Goal: Task Accomplishment & Management: Manage account settings

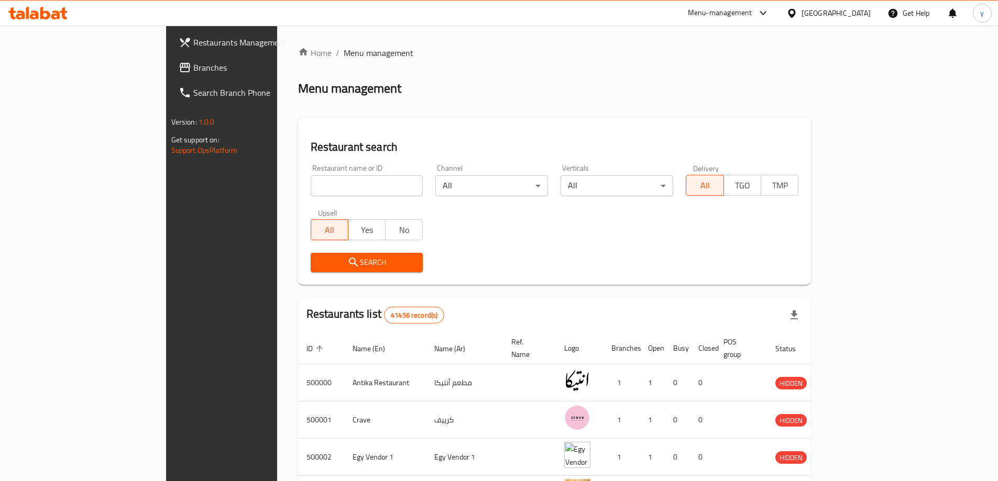
click at [373, 187] on input "search" at bounding box center [367, 186] width 113 height 21
click at [861, 14] on div "Egypt" at bounding box center [836, 13] width 69 height 12
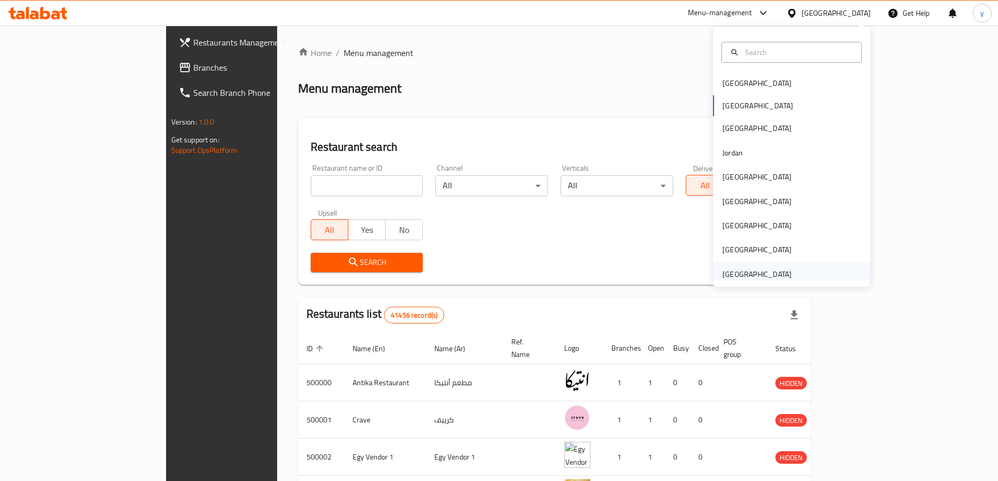
click at [745, 270] on div "[GEOGRAPHIC_DATA]" at bounding box center [756, 275] width 69 height 12
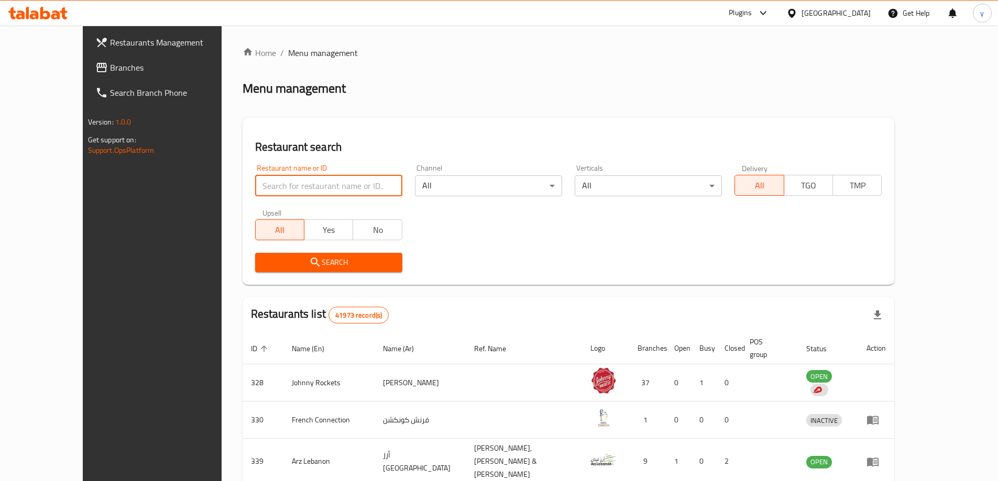
click at [328, 184] on input "search" at bounding box center [328, 186] width 147 height 21
paste input "28012"
type input "28012"
click at [386, 273] on div "Search" at bounding box center [329, 263] width 160 height 32
click at [359, 256] on span "Search" at bounding box center [329, 262] width 130 height 13
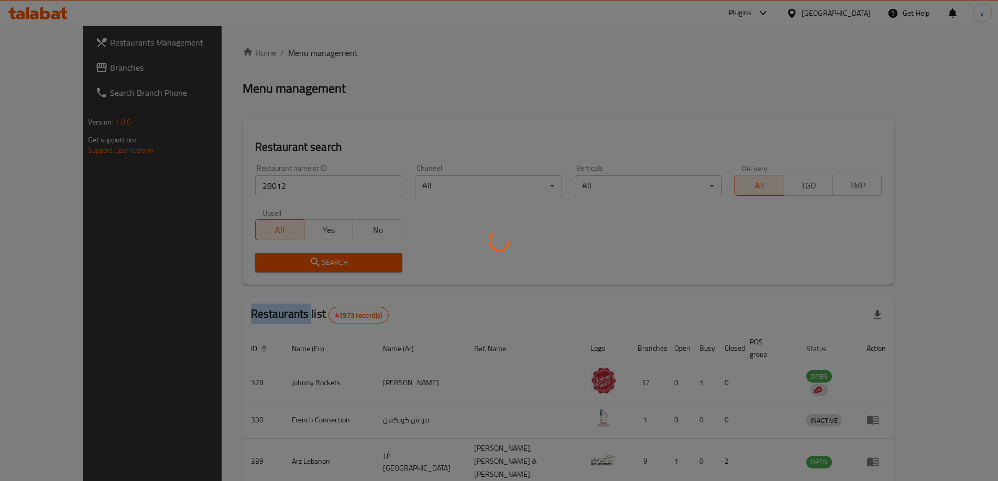
click at [359, 256] on div at bounding box center [499, 240] width 998 height 481
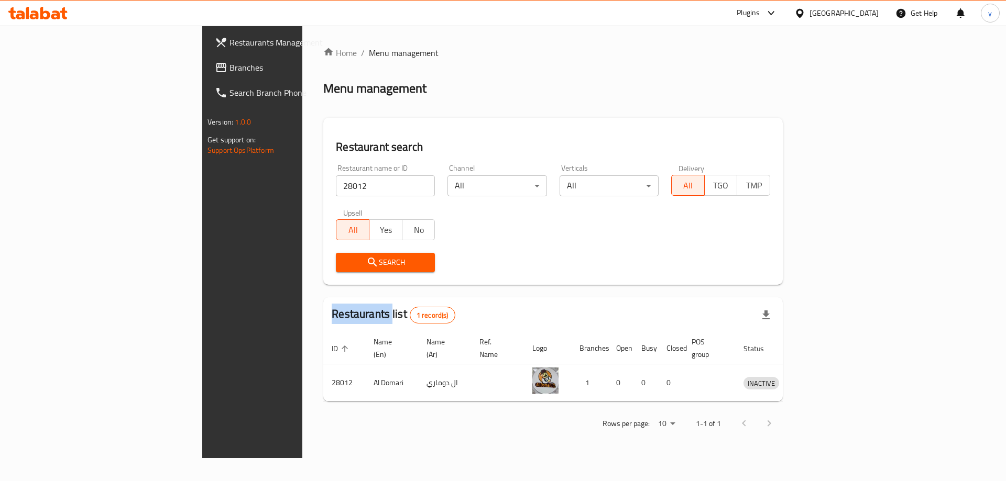
click at [353, 263] on span "Search" at bounding box center [385, 262] width 82 height 13
click at [229, 72] on span "Branches" at bounding box center [295, 67] width 133 height 13
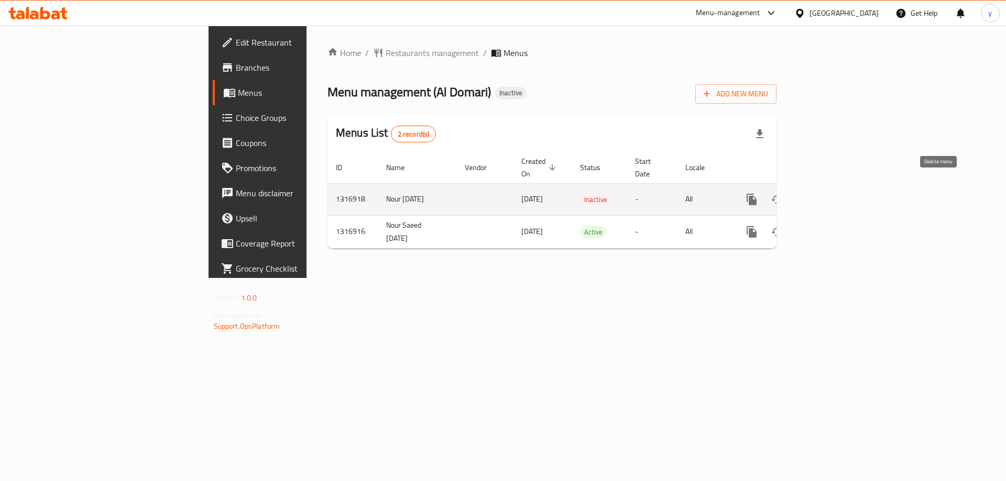
click at [806, 195] on icon "enhanced table" at bounding box center [801, 199] width 7 height 9
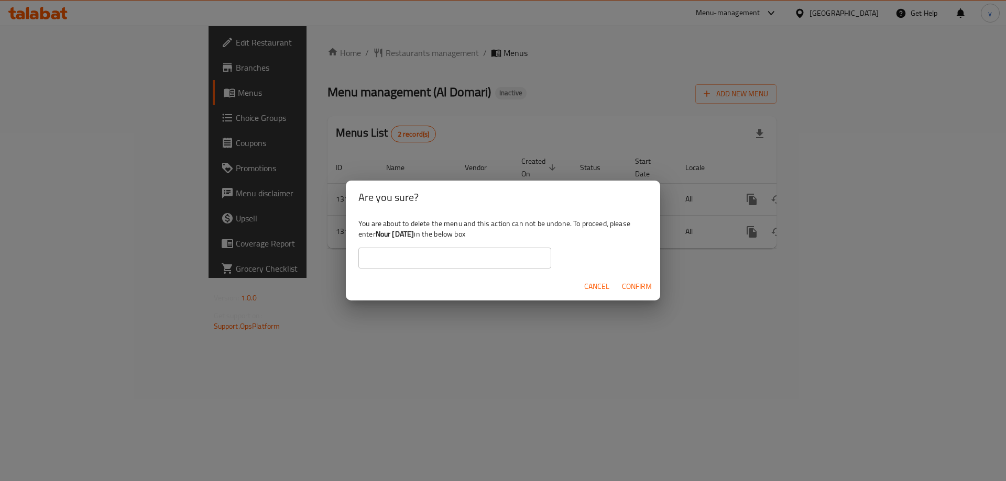
drag, startPoint x: 434, startPoint y: 237, endPoint x: 379, endPoint y: 240, distance: 55.1
click at [379, 240] on div "You are about to delete the menu and this action can not be undone. To proceed,…" at bounding box center [503, 243] width 314 height 59
copy b "Nour [DATE]"
click at [383, 256] on input "text" at bounding box center [454, 258] width 193 height 21
paste input "Nour [DATE]"
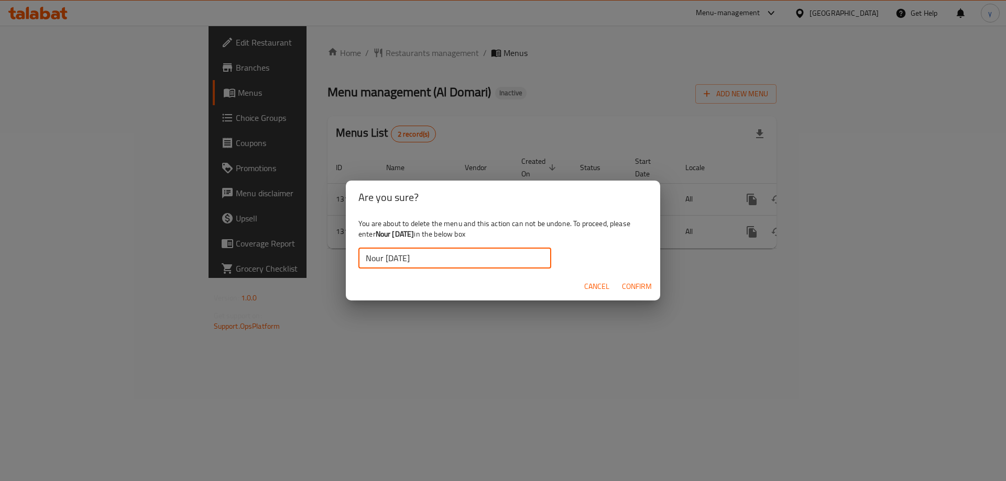
type input "Nour [DATE]"
click at [631, 291] on span "Confirm" at bounding box center [637, 286] width 30 height 13
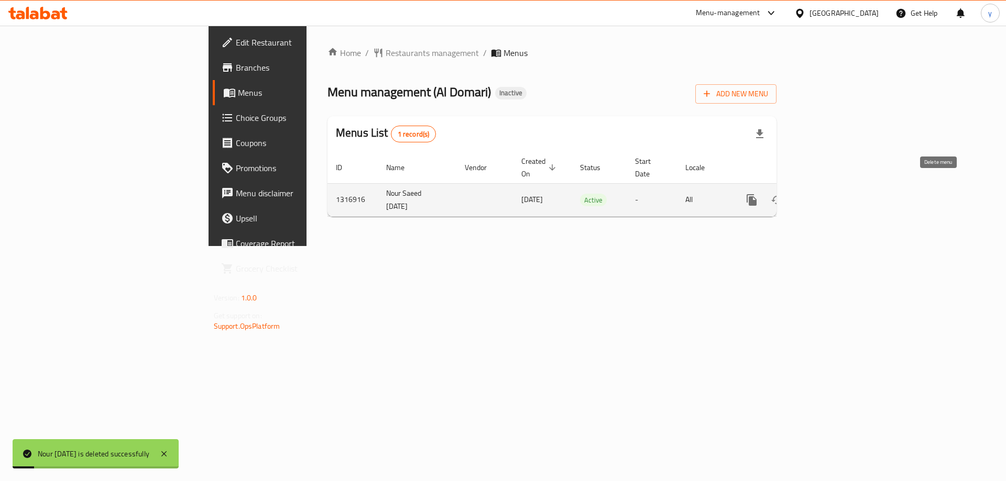
click at [808, 194] on icon "enhanced table" at bounding box center [802, 200] width 13 height 13
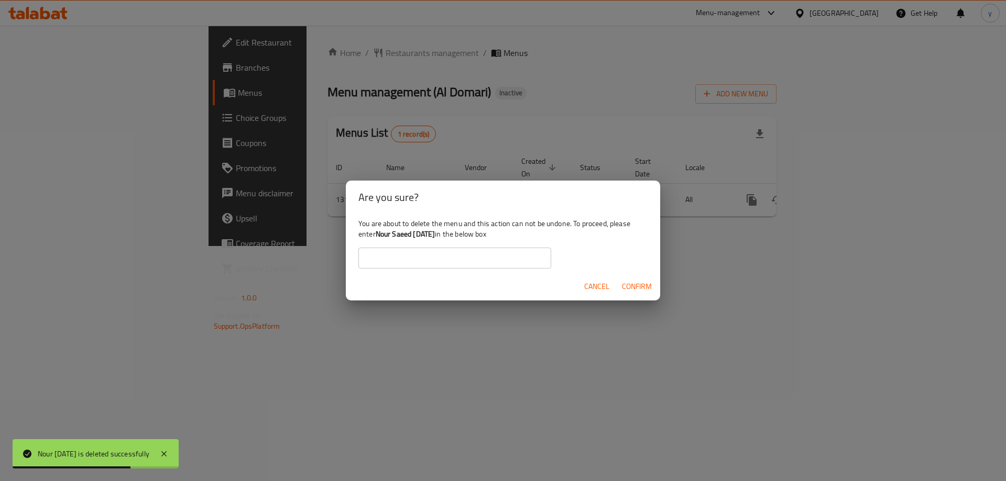
drag, startPoint x: 454, startPoint y: 231, endPoint x: 378, endPoint y: 239, distance: 75.9
click at [378, 239] on b "Nour Saeed [DATE]" at bounding box center [406, 234] width 60 height 14
copy b "Nour Saeed [DATE]"
click at [504, 265] on input "text" at bounding box center [454, 258] width 193 height 21
paste input "Nour Saeed [DATE]"
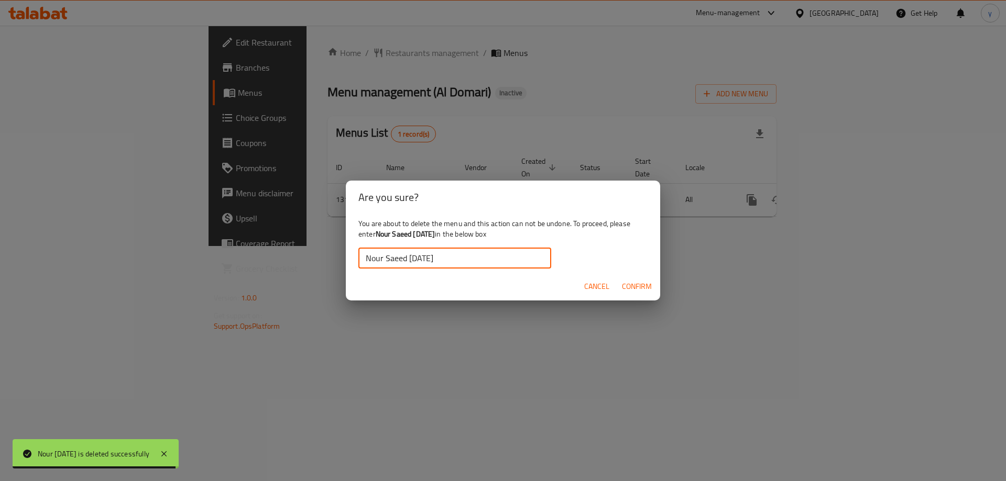
type input "Nour Saeed [DATE]"
click at [626, 289] on span "Confirm" at bounding box center [637, 286] width 30 height 13
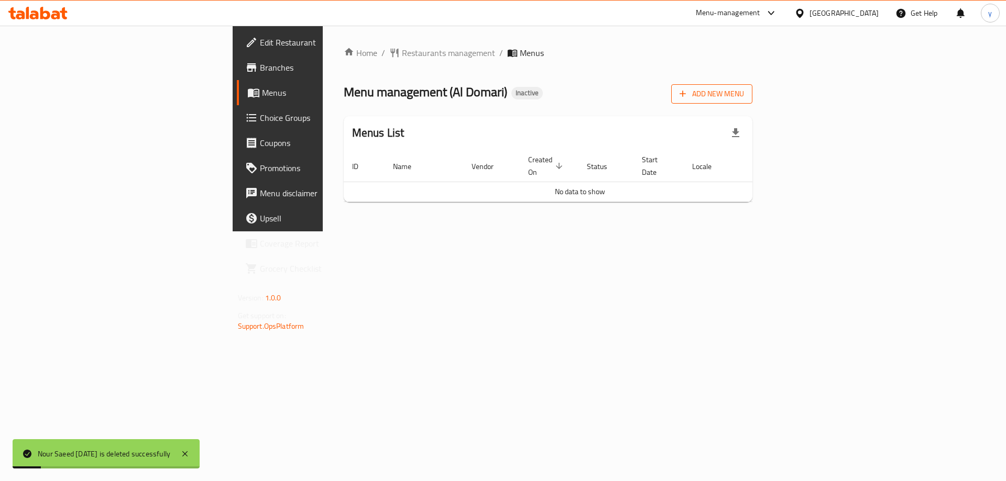
click at [752, 102] on button "Add New Menu" at bounding box center [711, 93] width 81 height 19
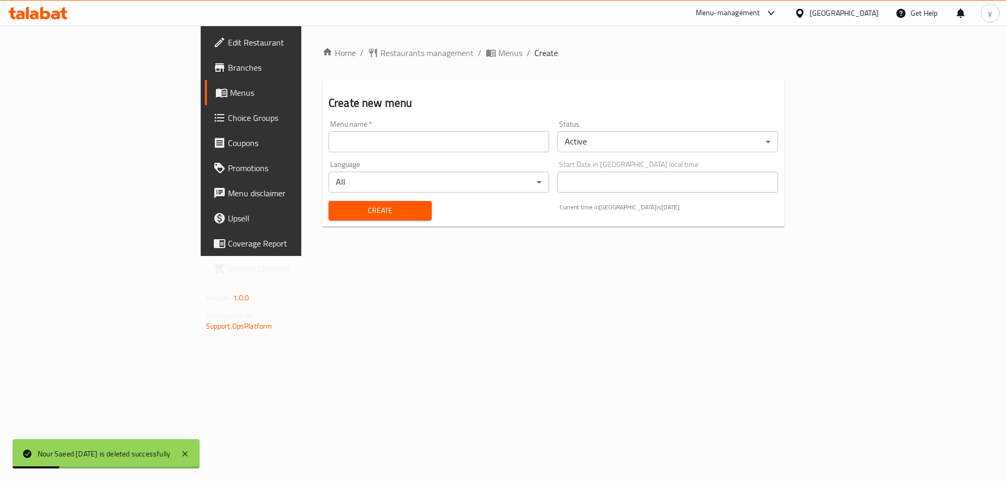
click at [499, 149] on input "text" at bounding box center [438, 141] width 221 height 21
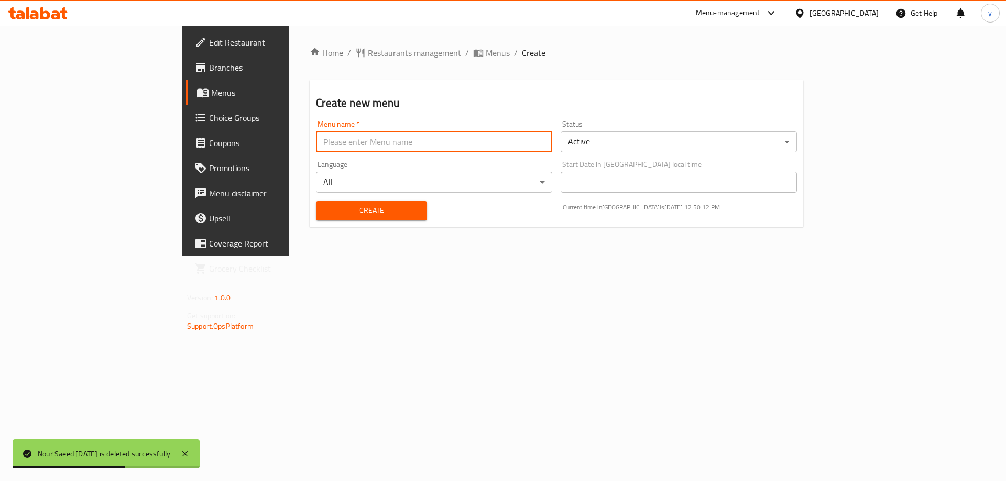
click at [316, 140] on input "text" at bounding box center [434, 141] width 236 height 21
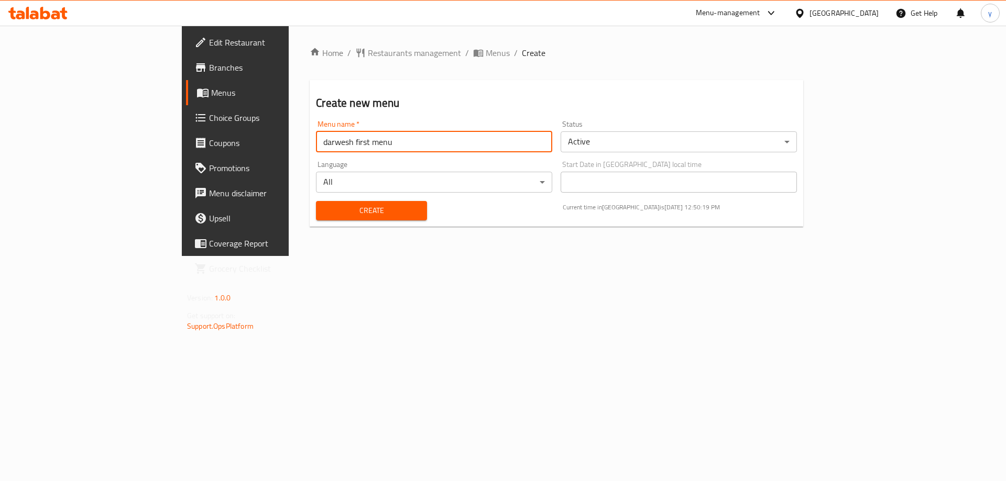
type input "darwesh first menu"
click at [316, 201] on button "Create" at bounding box center [371, 210] width 111 height 19
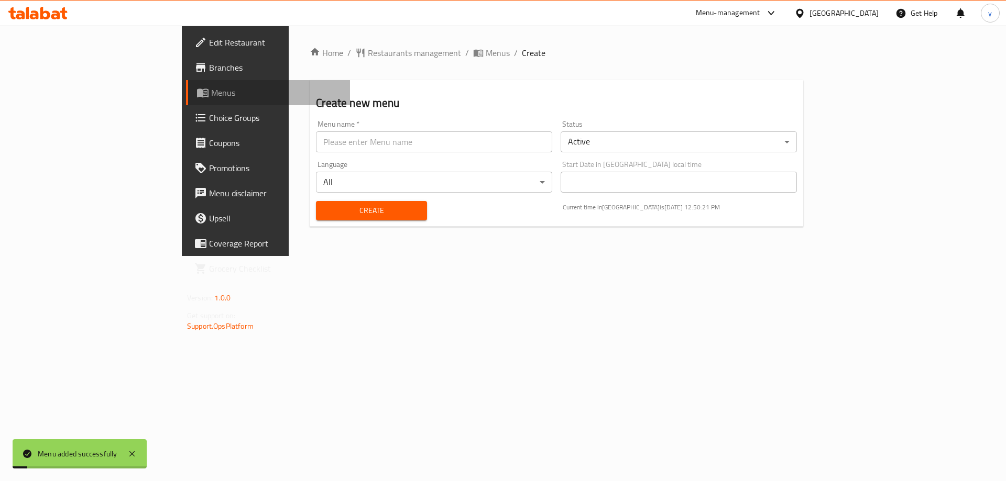
click at [211, 94] on span "Menus" at bounding box center [276, 92] width 130 height 13
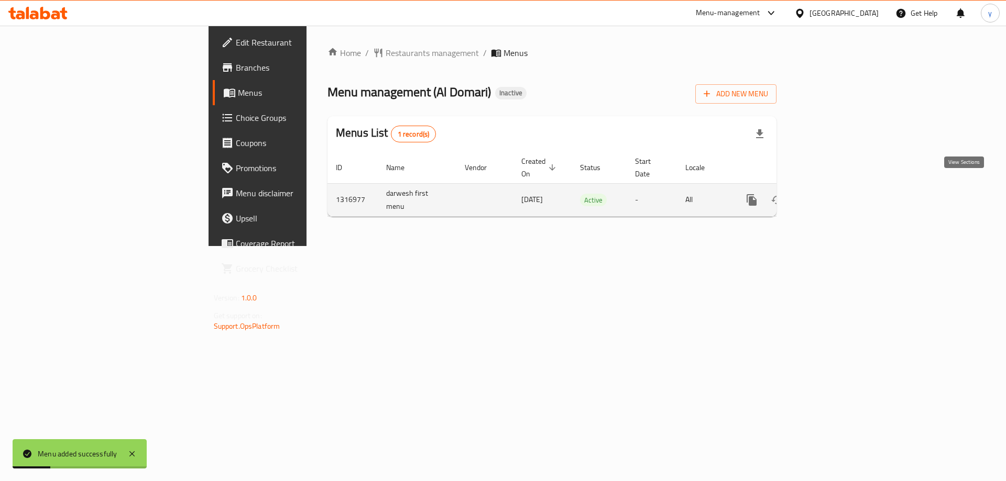
click at [834, 194] on icon "enhanced table" at bounding box center [827, 200] width 13 height 13
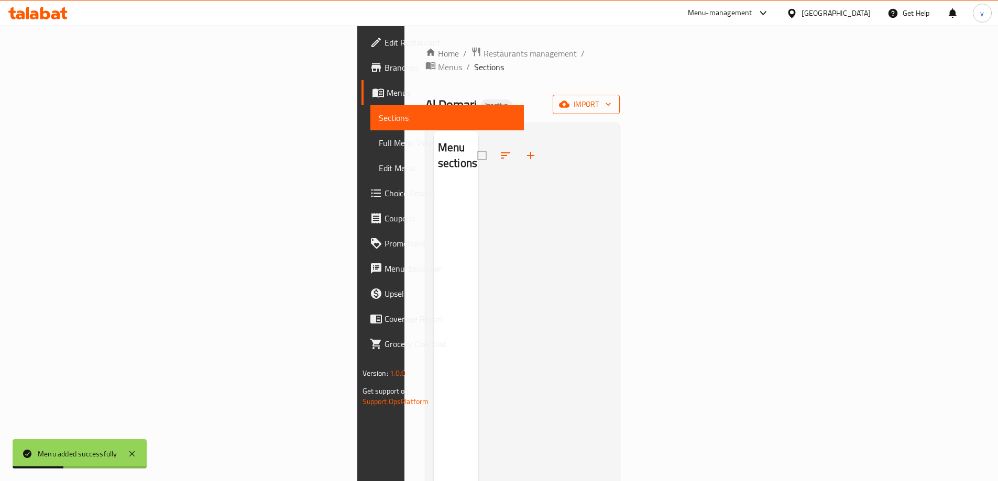
click at [620, 98] on button "import" at bounding box center [586, 104] width 67 height 19
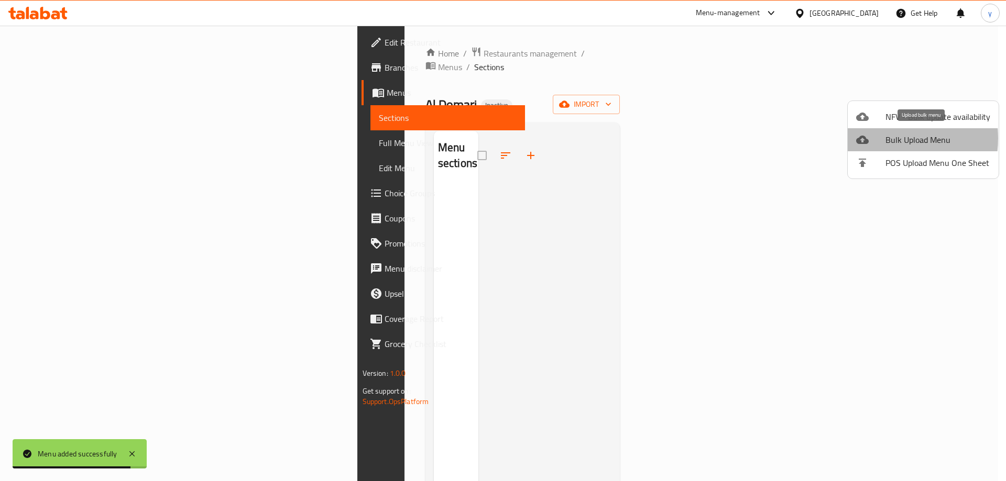
click at [875, 138] on div at bounding box center [870, 140] width 29 height 13
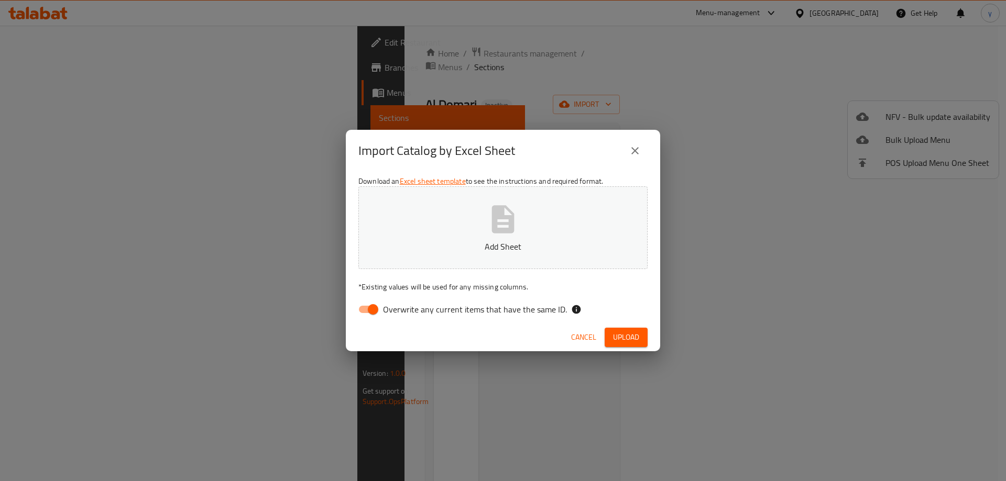
click at [372, 311] on input "Overwrite any current items that have the same ID." at bounding box center [373, 310] width 60 height 20
checkbox input "false"
click at [621, 337] on span "Upload" at bounding box center [626, 337] width 26 height 13
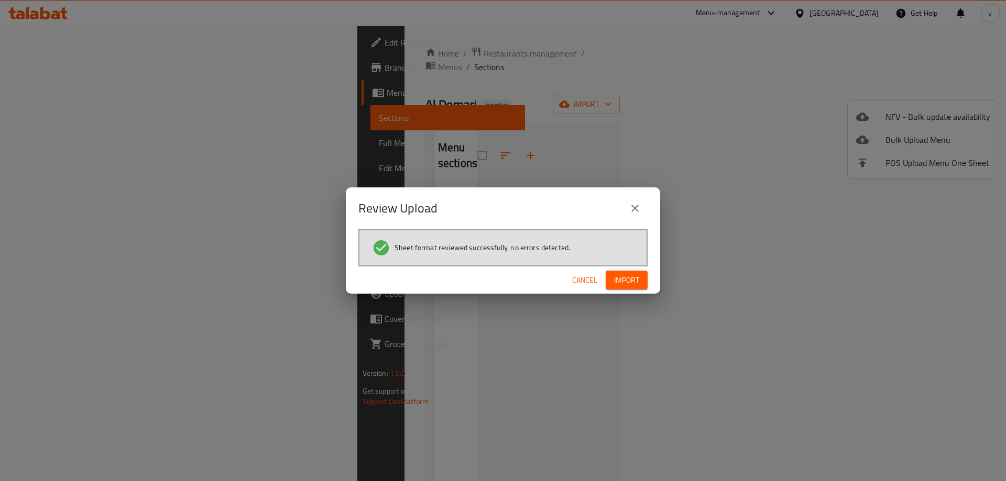
click at [627, 281] on span "Import" at bounding box center [626, 280] width 25 height 13
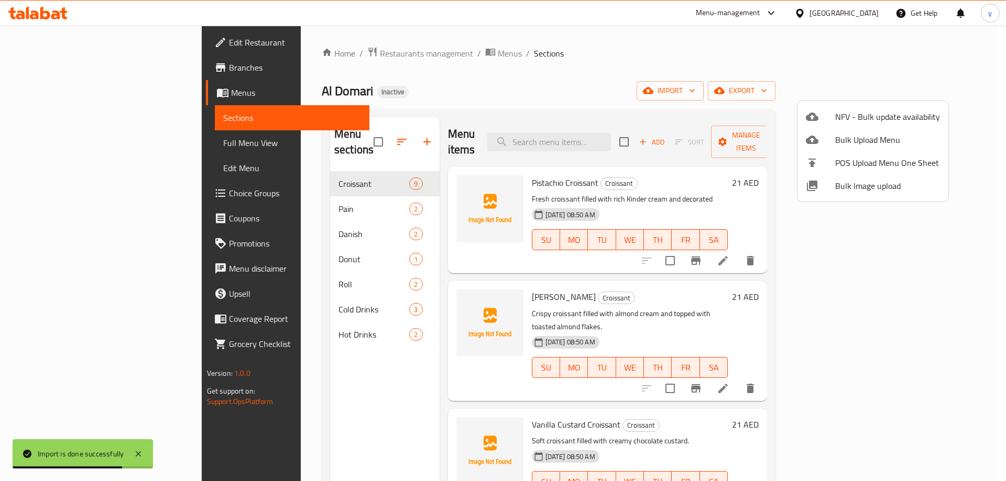
click at [51, 149] on div at bounding box center [503, 240] width 1006 height 481
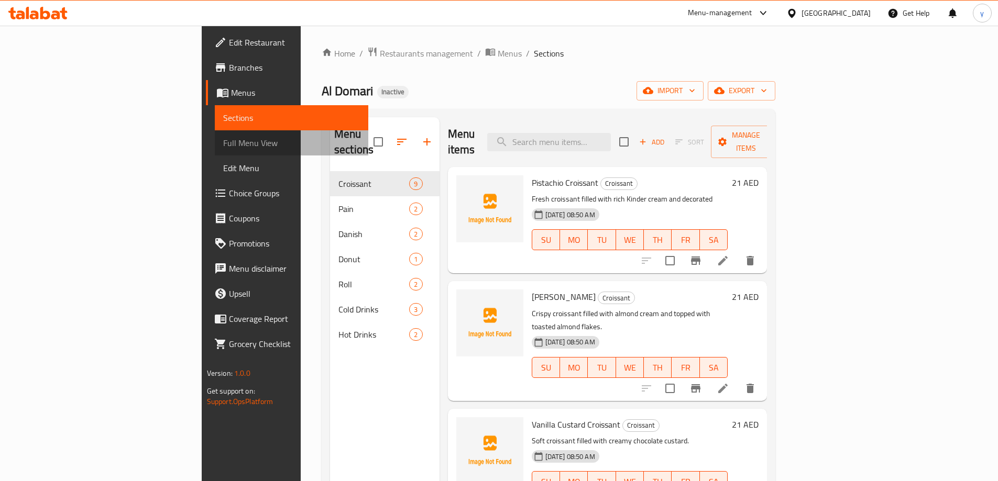
click at [223, 143] on span "Full Menu View" at bounding box center [291, 143] width 137 height 13
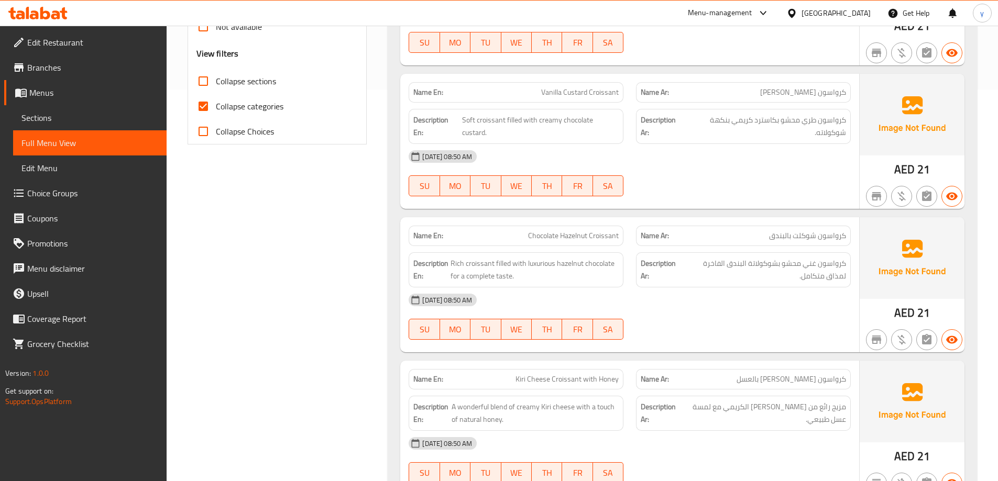
scroll to position [419, 0]
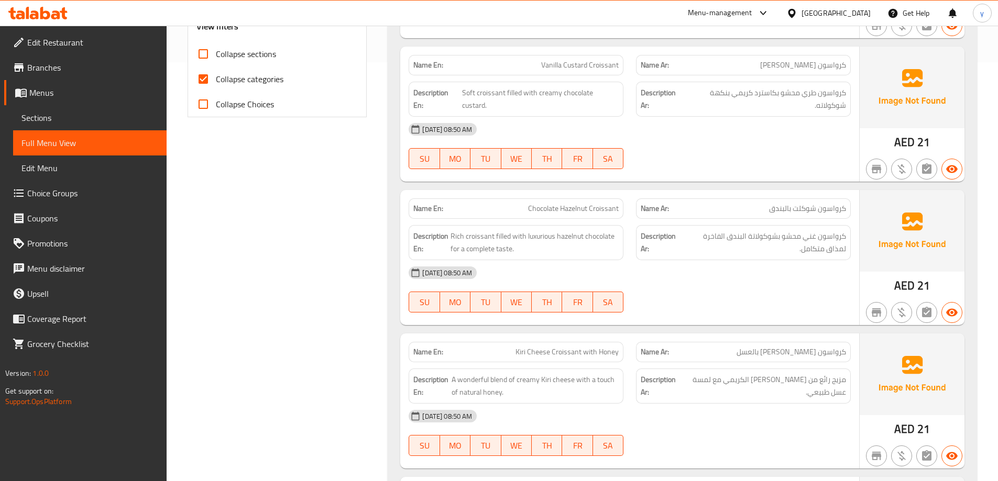
click at [216, 77] on span "Collapse categories" at bounding box center [250, 79] width 68 height 13
click at [216, 77] on input "Collapse categories" at bounding box center [203, 79] width 25 height 25
checkbox input "false"
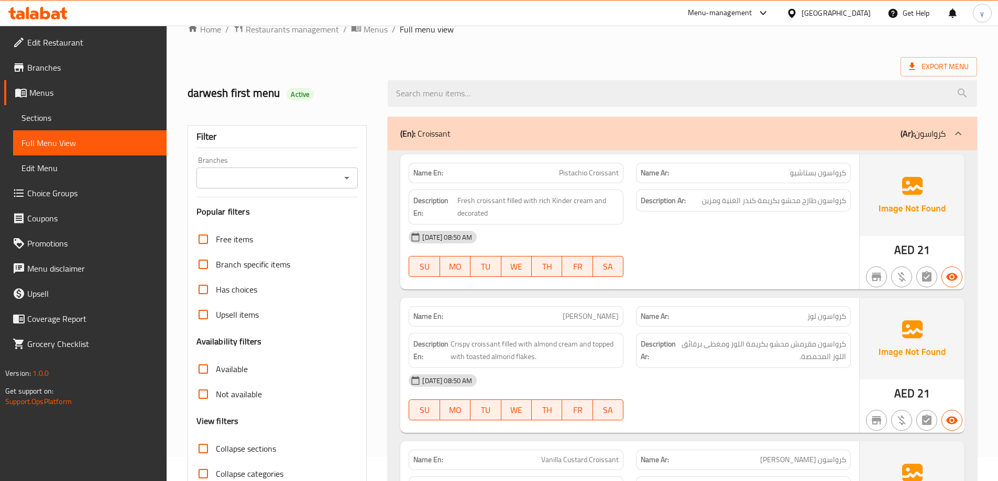
scroll to position [20, 0]
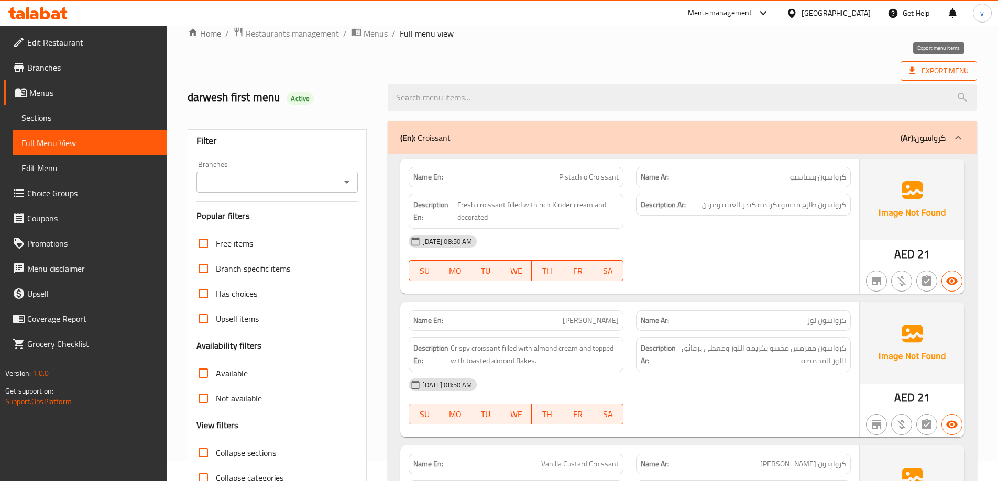
click at [925, 67] on span "Export Menu" at bounding box center [939, 70] width 60 height 13
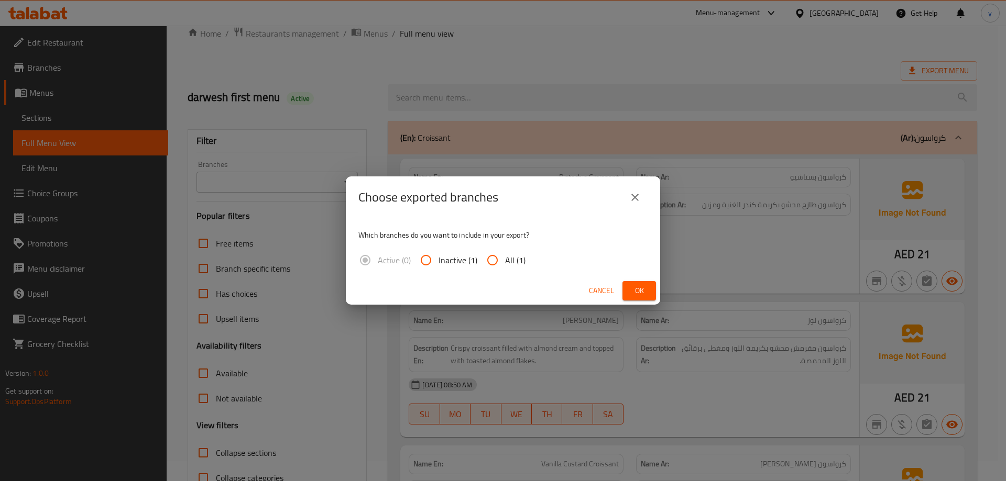
click at [505, 256] on span "All (1)" at bounding box center [515, 260] width 20 height 13
click at [505, 256] on input "All (1)" at bounding box center [492, 260] width 25 height 25
radio input "true"
click at [640, 293] on span "Ok" at bounding box center [639, 290] width 17 height 13
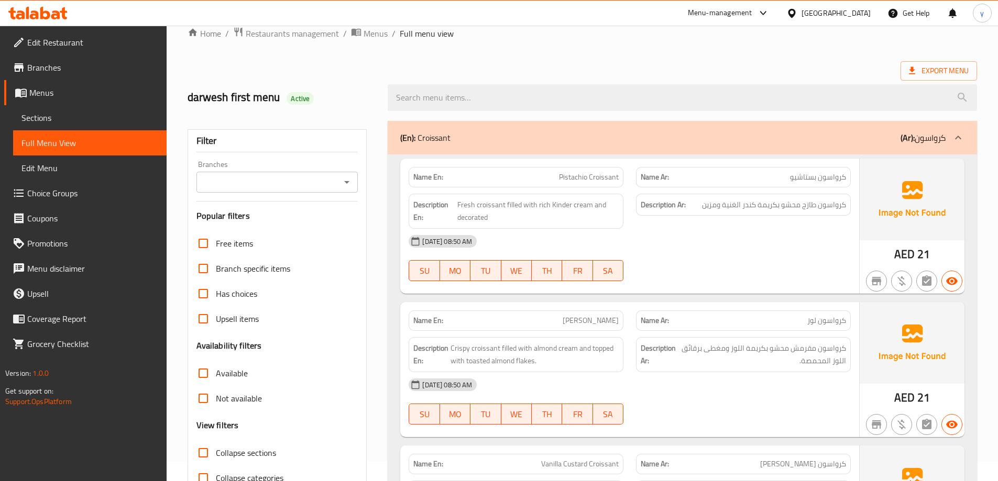
drag, startPoint x: 68, startPoint y: 139, endPoint x: 94, endPoint y: 91, distance: 54.7
click at [68, 139] on span "Full Menu View" at bounding box center [89, 143] width 137 height 13
click at [72, 70] on span "Branches" at bounding box center [92, 67] width 131 height 13
